Goal: Task Accomplishment & Management: Use online tool/utility

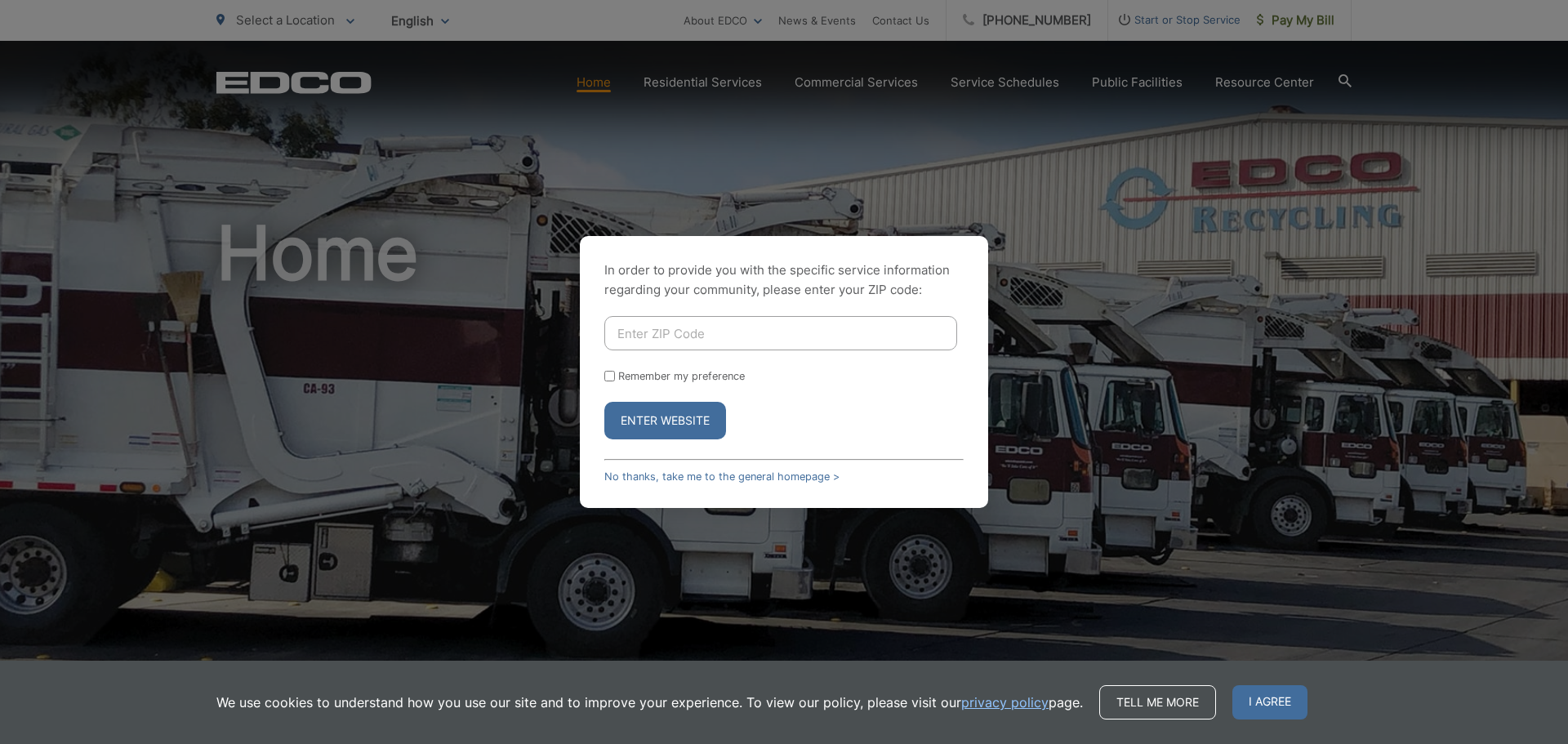
click at [716, 331] on input "Enter ZIP Code" at bounding box center [780, 333] width 352 height 34
type input "92075"
click at [605, 402] on button "Enter Website" at bounding box center [665, 420] width 121 height 38
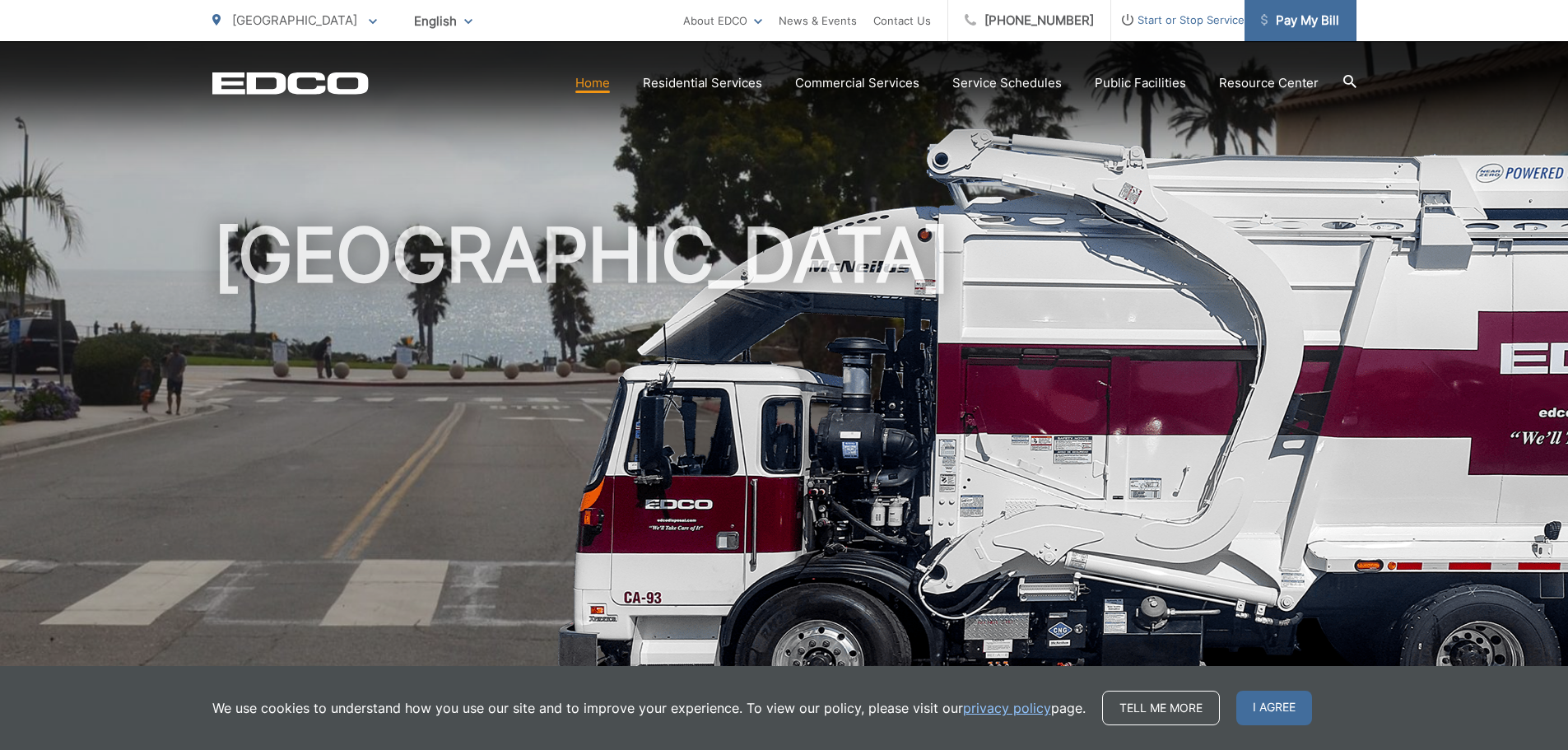
click at [1296, 29] on span "Pay My Bill" at bounding box center [1300, 20] width 78 height 19
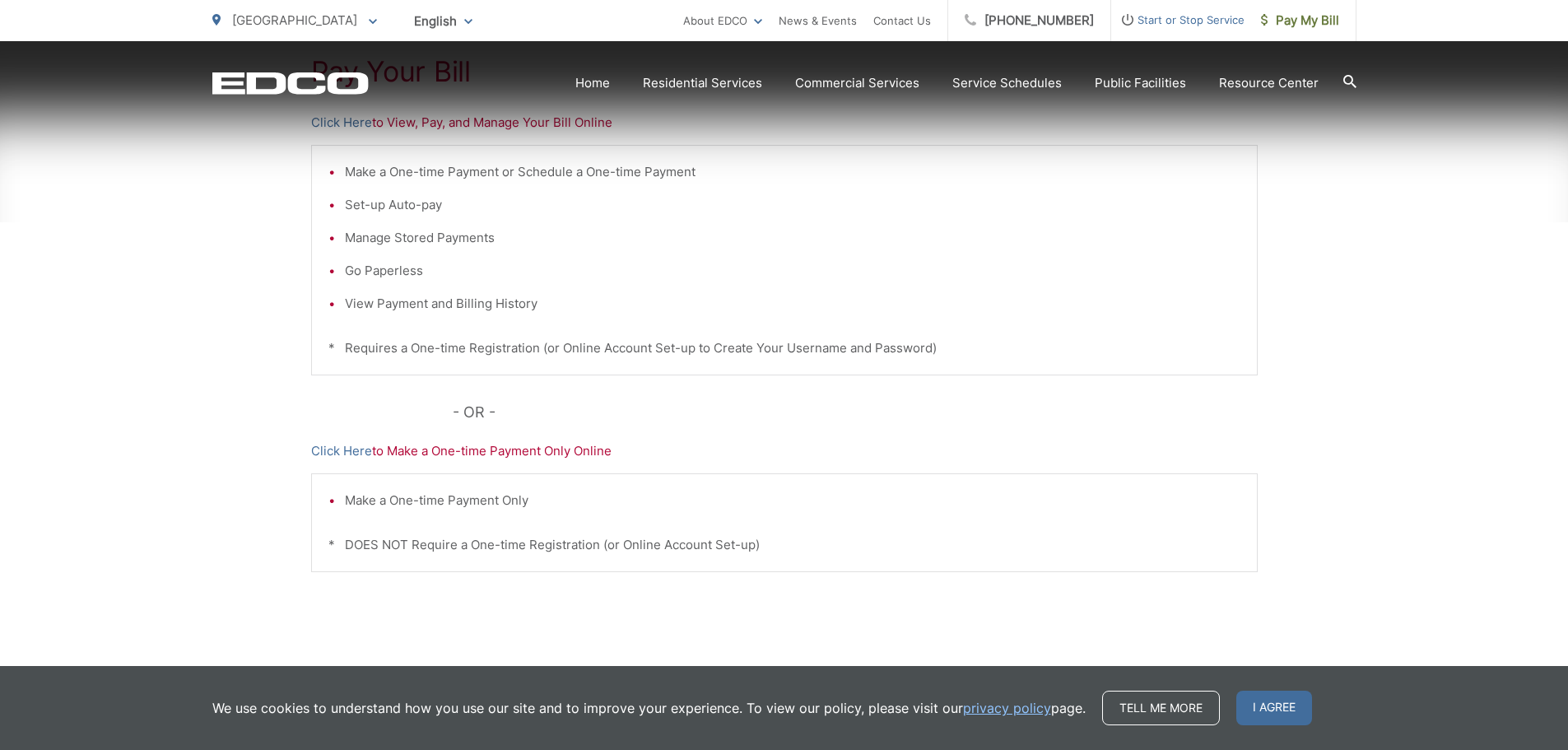
scroll to position [421, 0]
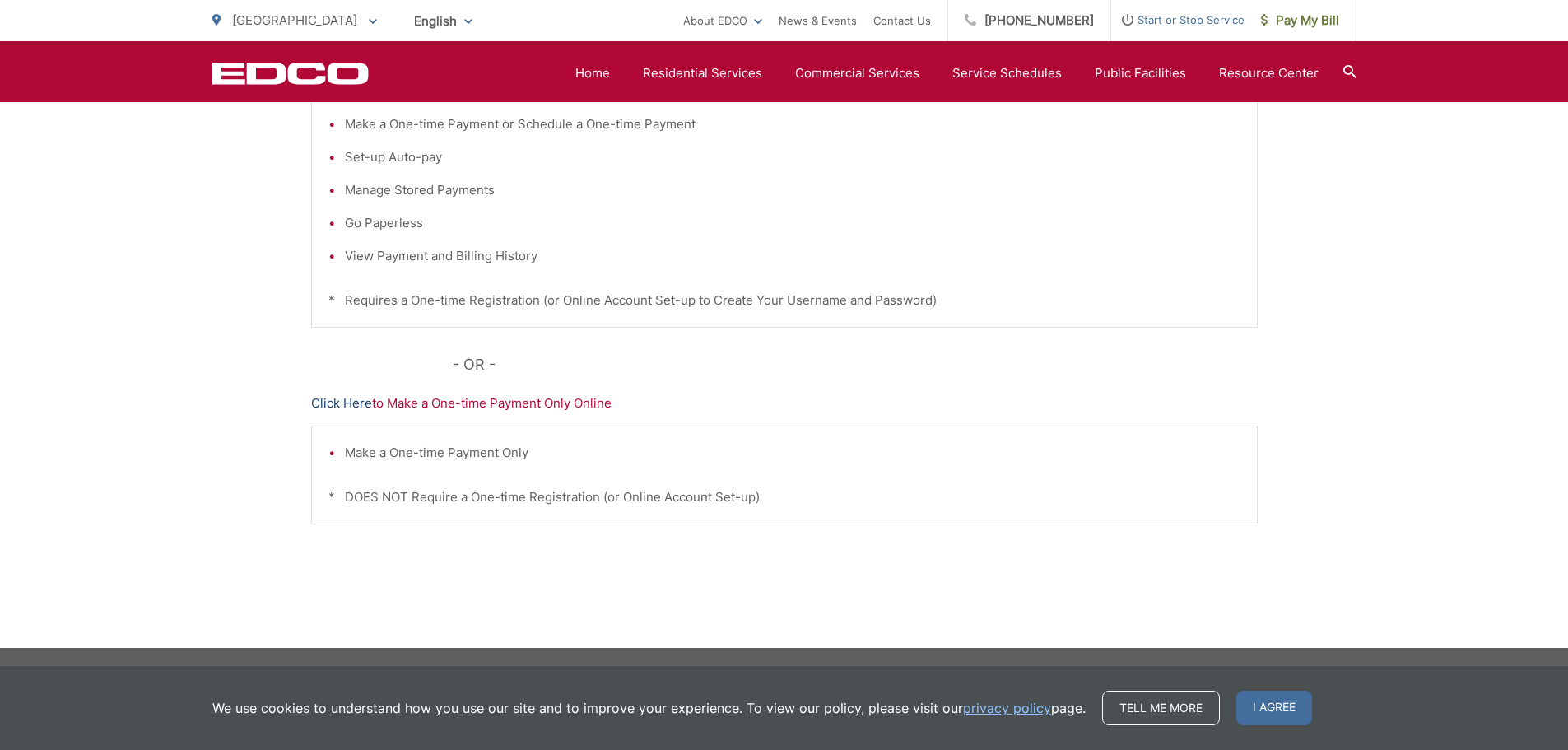
click at [346, 398] on link "Click Here" at bounding box center [342, 402] width 61 height 19
